Goal: Find specific page/section

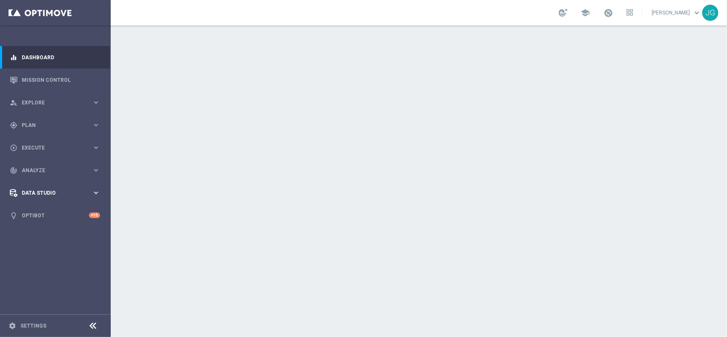
click at [72, 196] on div "Data Studio" at bounding box center [51, 193] width 82 height 8
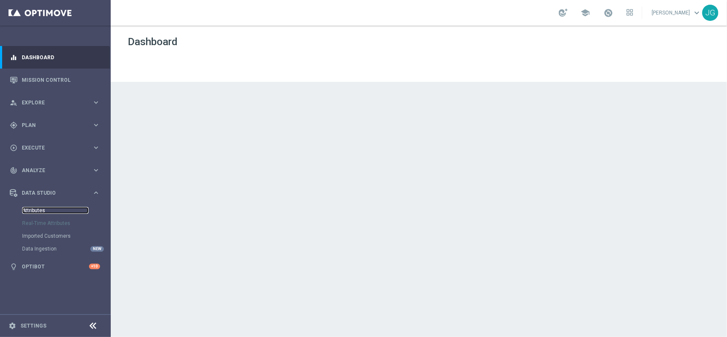
click at [60, 208] on link "Attributes" at bounding box center [55, 210] width 66 height 7
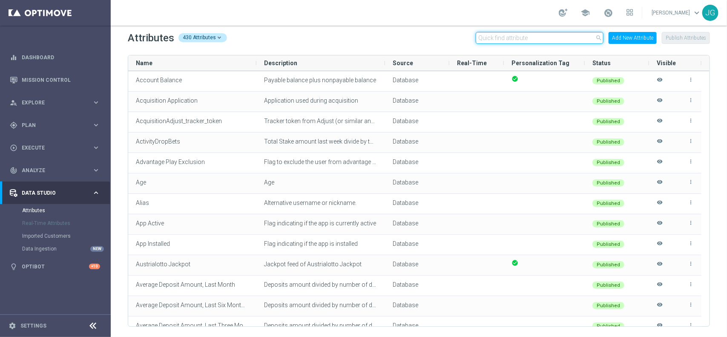
click at [495, 32] on input "text" at bounding box center [540, 38] width 128 height 12
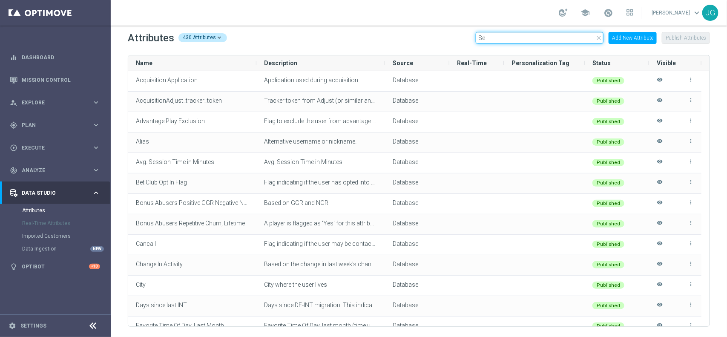
type input "S"
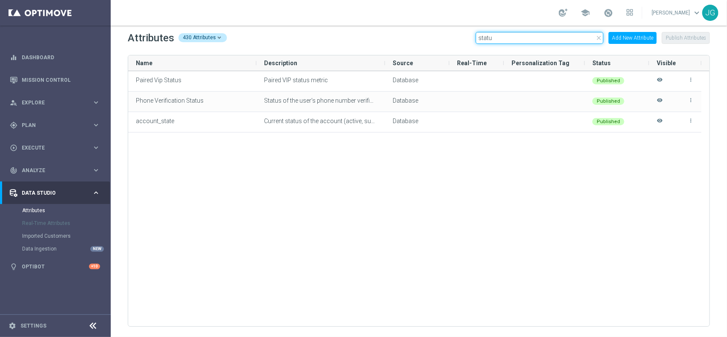
type input "statu"
